Goal: Information Seeking & Learning: Learn about a topic

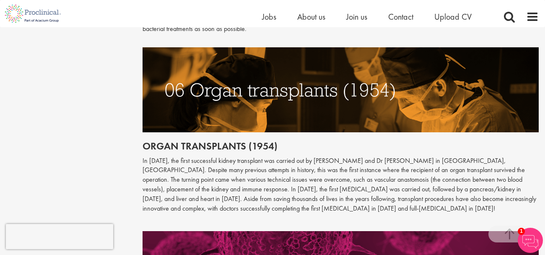
scroll to position [1374, 0]
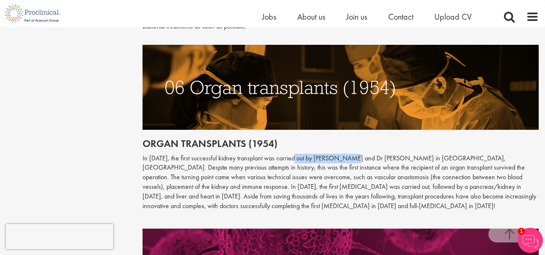
drag, startPoint x: 349, startPoint y: 137, endPoint x: 299, endPoint y: 137, distance: 49.5
click at [299, 154] on p "In [DATE], the first successful kidney transplant was carried out by [PERSON_NA…" at bounding box center [340, 182] width 396 height 57
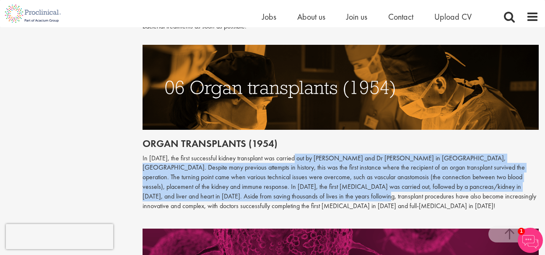
drag, startPoint x: 299, startPoint y: 137, endPoint x: 302, endPoint y: 175, distance: 37.8
click at [302, 175] on p "In [DATE], the first successful kidney transplant was carried out by [PERSON_NA…" at bounding box center [340, 182] width 396 height 57
drag, startPoint x: 302, startPoint y: 175, endPoint x: 299, endPoint y: 141, distance: 33.7
click at [299, 154] on p "In [DATE], the first successful kidney transplant was carried out by [PERSON_NA…" at bounding box center [340, 182] width 396 height 57
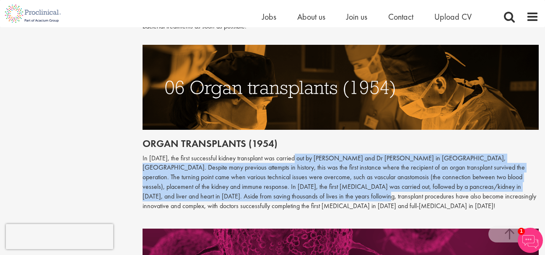
click at [299, 154] on p "In [DATE], the first successful kidney transplant was carried out by [PERSON_NA…" at bounding box center [340, 182] width 396 height 57
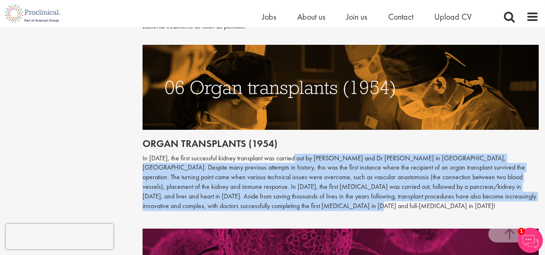
drag, startPoint x: 299, startPoint y: 141, endPoint x: 303, endPoint y: 186, distance: 45.1
click at [303, 186] on p "In [DATE], the first successful kidney transplant was carried out by [PERSON_NA…" at bounding box center [340, 182] width 396 height 57
drag, startPoint x: 303, startPoint y: 186, endPoint x: 312, endPoint y: 139, distance: 47.7
click at [312, 154] on p "In [DATE], the first successful kidney transplant was carried out by [PERSON_NA…" at bounding box center [340, 182] width 396 height 57
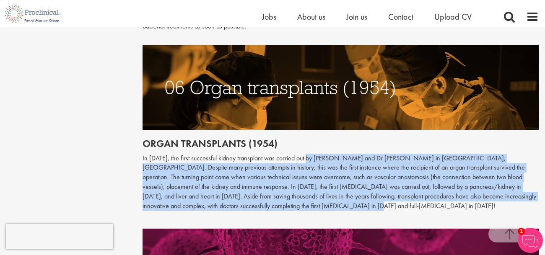
click at [312, 154] on p "In [DATE], the first successful kidney transplant was carried out by [PERSON_NA…" at bounding box center [340, 182] width 396 height 57
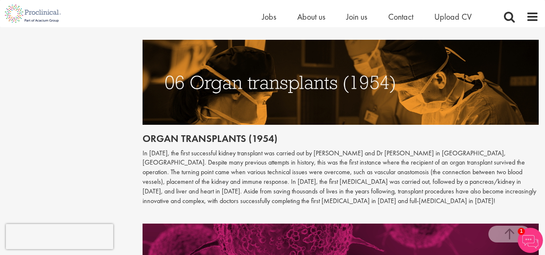
scroll to position [1375, 0]
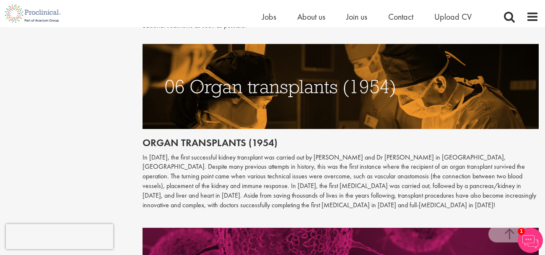
click at [326, 165] on p "In [DATE], the first successful kidney transplant was carried out by [PERSON_NA…" at bounding box center [340, 181] width 396 height 57
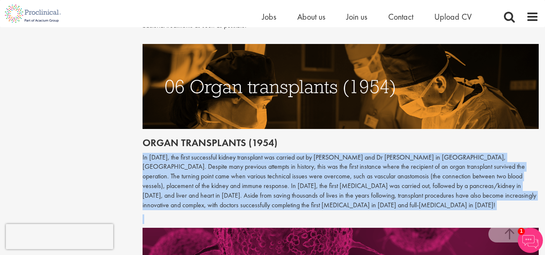
click at [326, 165] on p "In [DATE], the first successful kidney transplant was carried out by [PERSON_NA…" at bounding box center [340, 181] width 396 height 57
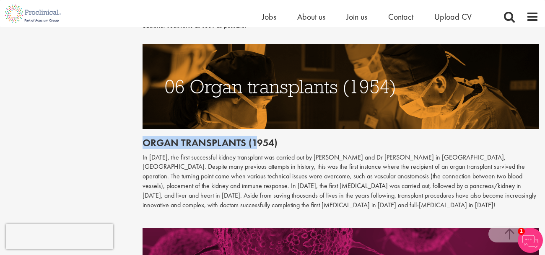
drag, startPoint x: 126, startPoint y: 121, endPoint x: 255, endPoint y: 115, distance: 128.8
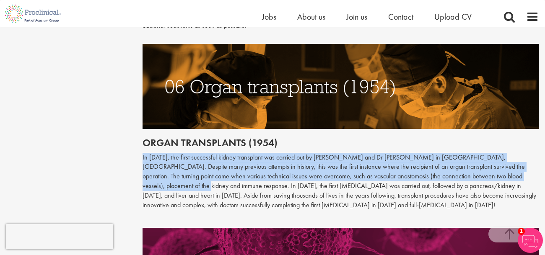
drag, startPoint x: 275, startPoint y: 124, endPoint x: 136, endPoint y: 167, distance: 145.9
drag, startPoint x: 135, startPoint y: 168, endPoint x: 211, endPoint y: 132, distance: 83.2
